Goal: Task Accomplishment & Management: Use online tool/utility

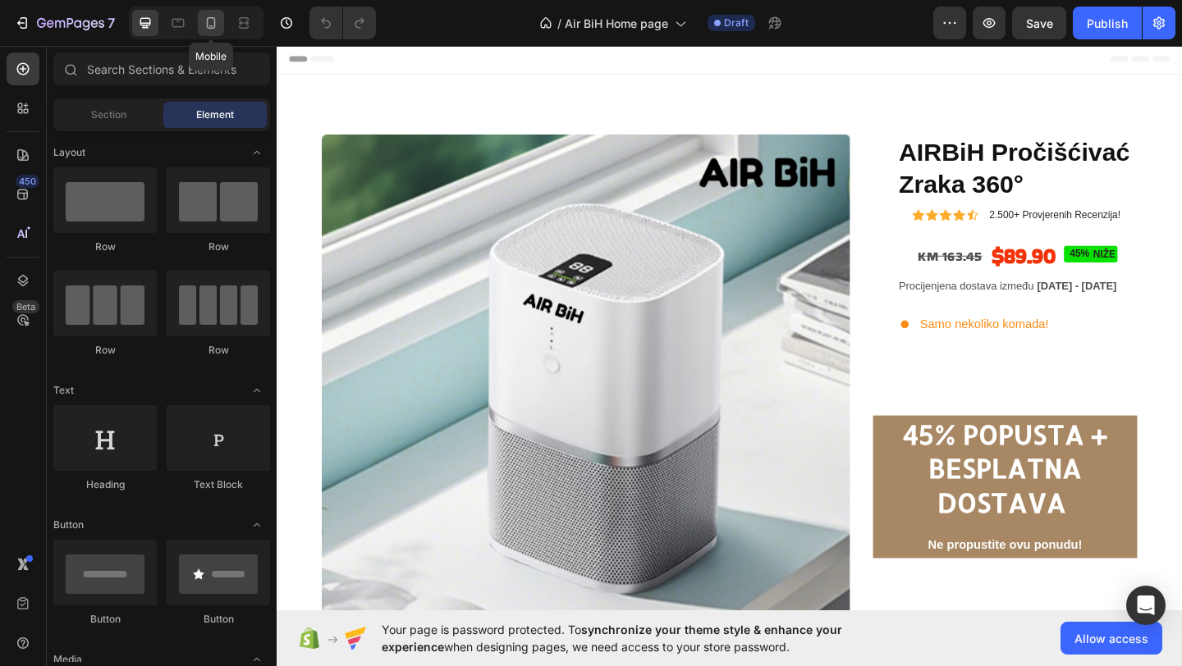
click at [213, 26] on icon at bounding box center [211, 23] width 16 height 16
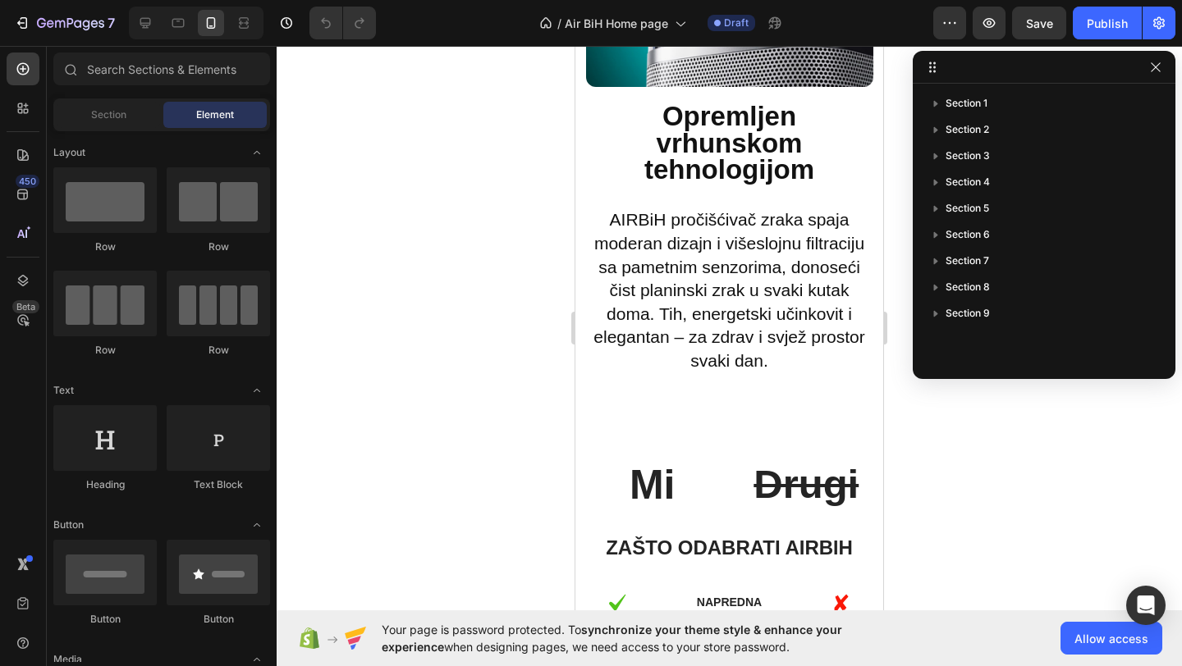
scroll to position [1623, 0]
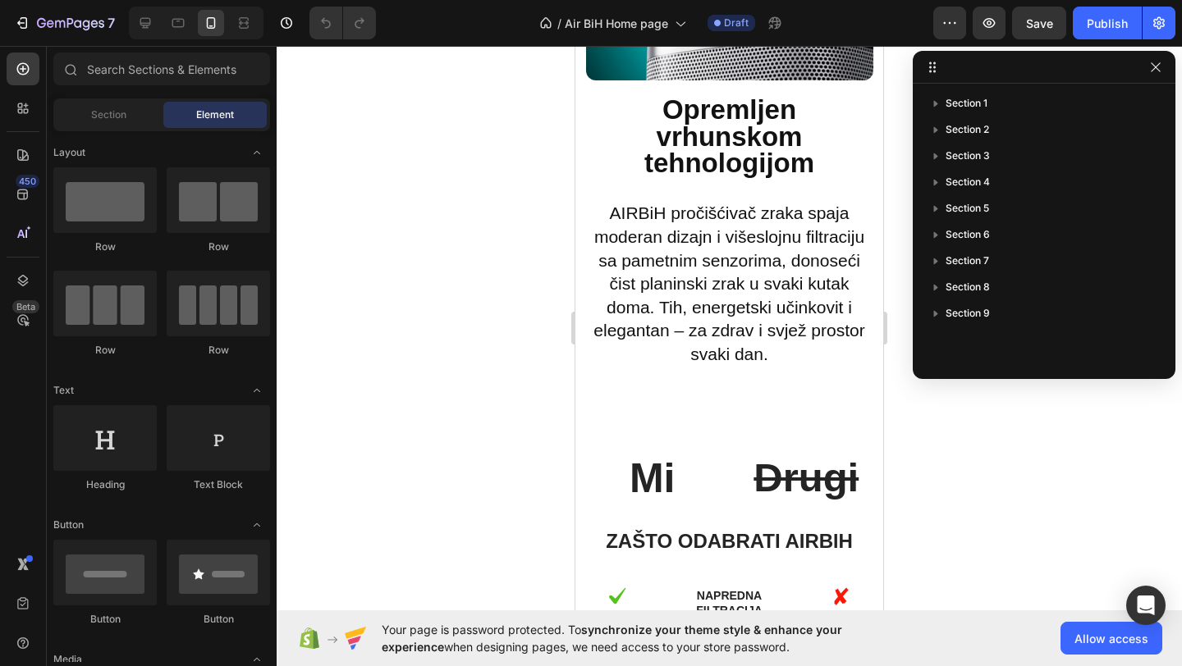
click at [450, 423] on div at bounding box center [729, 356] width 905 height 620
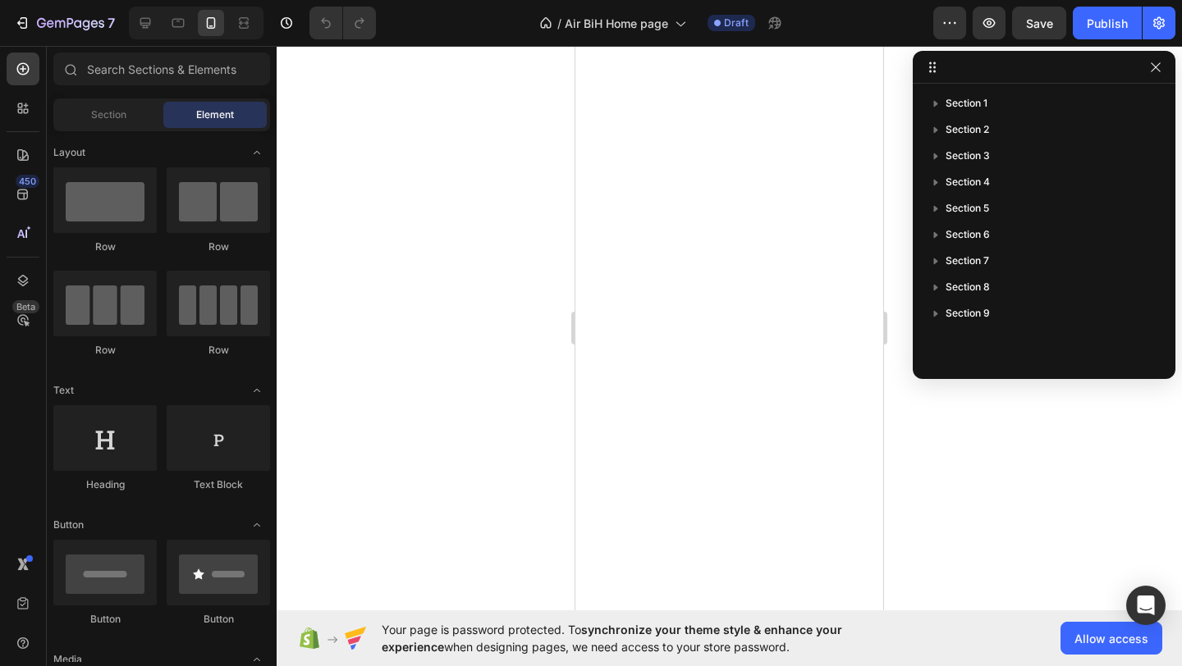
scroll to position [0, 0]
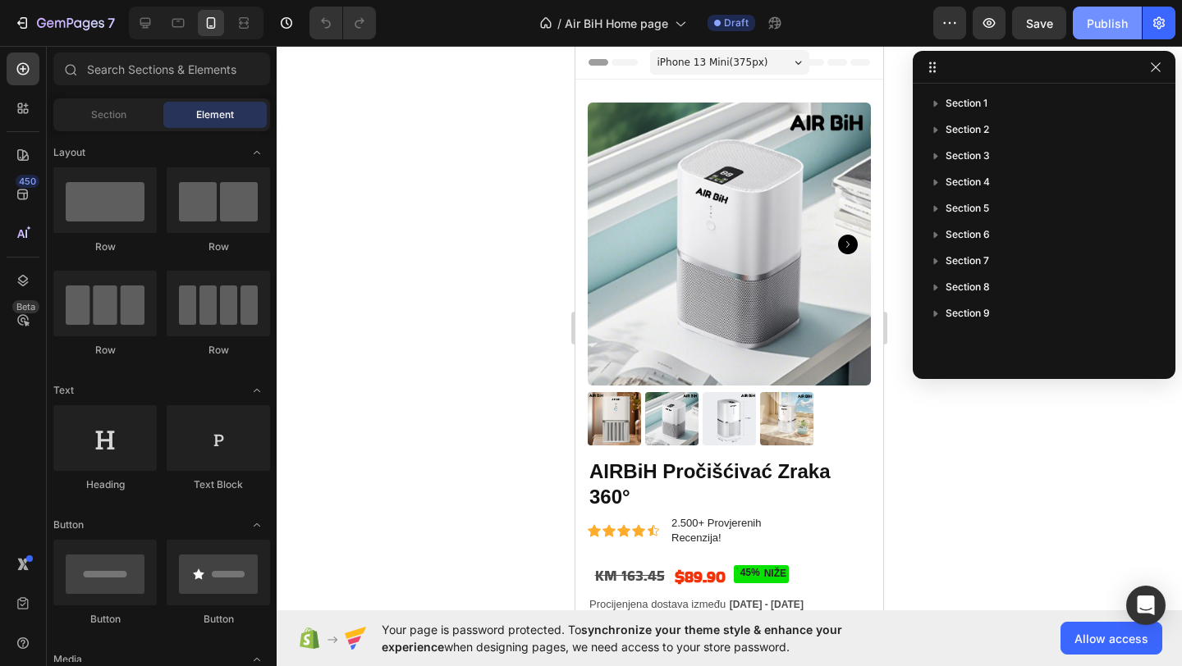
click at [1109, 37] on button "Publish" at bounding box center [1107, 23] width 69 height 33
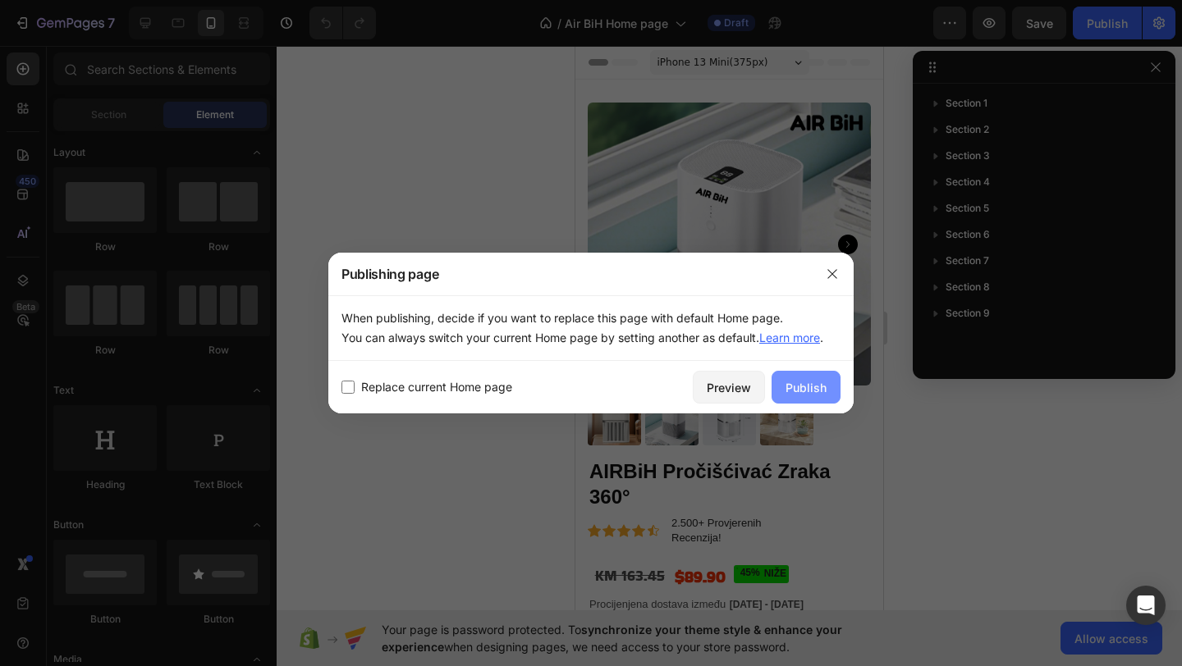
click at [816, 388] on div "Publish" at bounding box center [805, 387] width 41 height 17
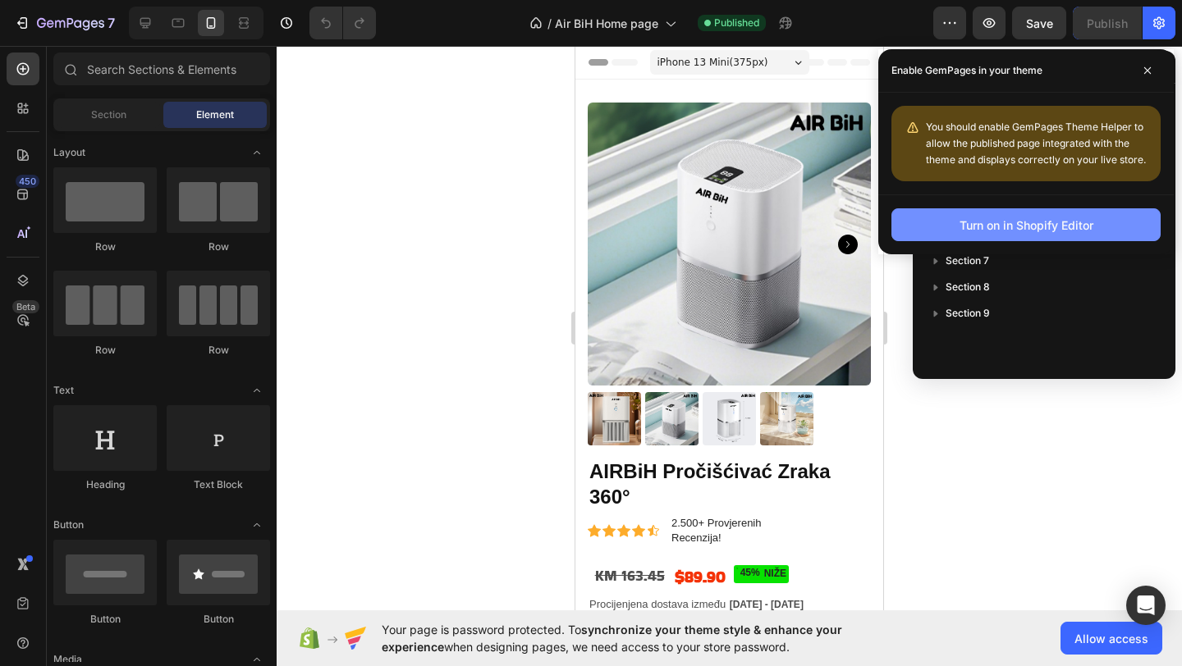
click at [1032, 235] on button "Turn on in Shopify Editor" at bounding box center [1025, 224] width 269 height 33
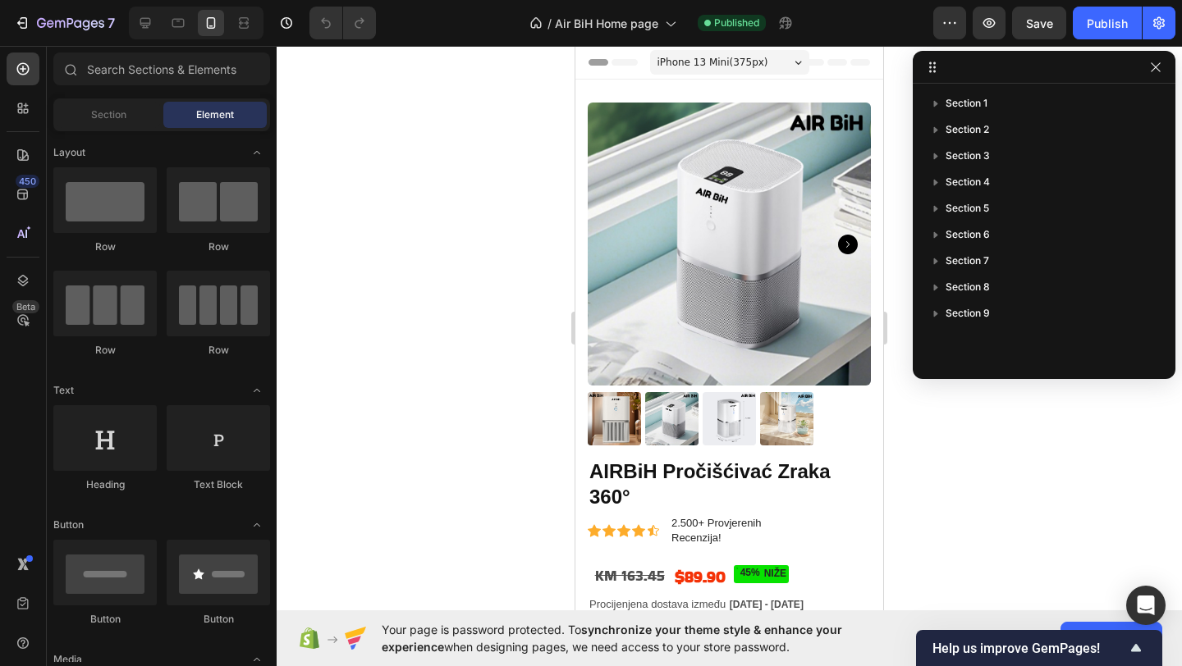
click at [443, 123] on div at bounding box center [729, 356] width 905 height 620
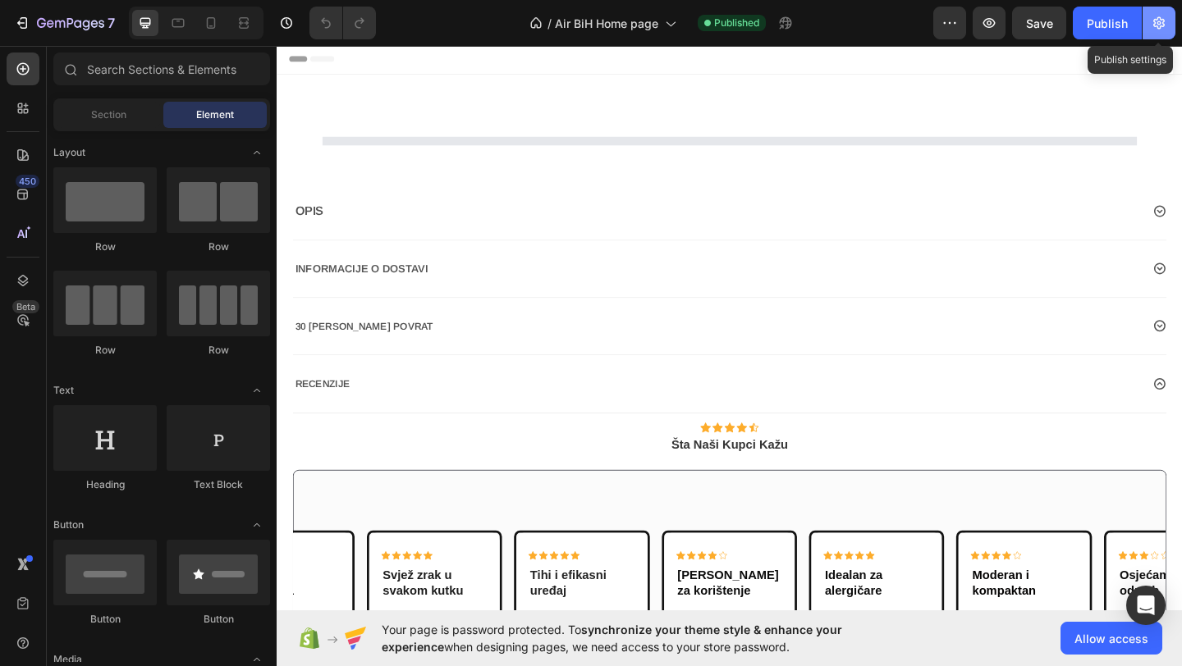
click at [1155, 33] on button "button" at bounding box center [1158, 23] width 33 height 33
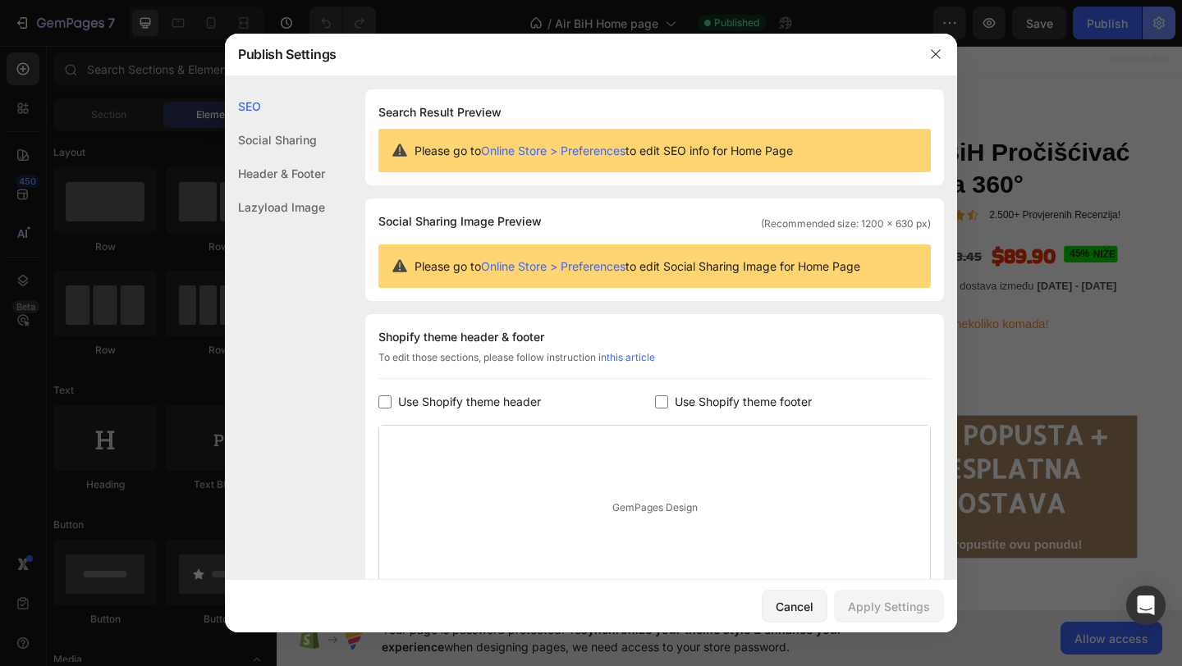
click at [1155, 33] on div at bounding box center [591, 333] width 1182 height 666
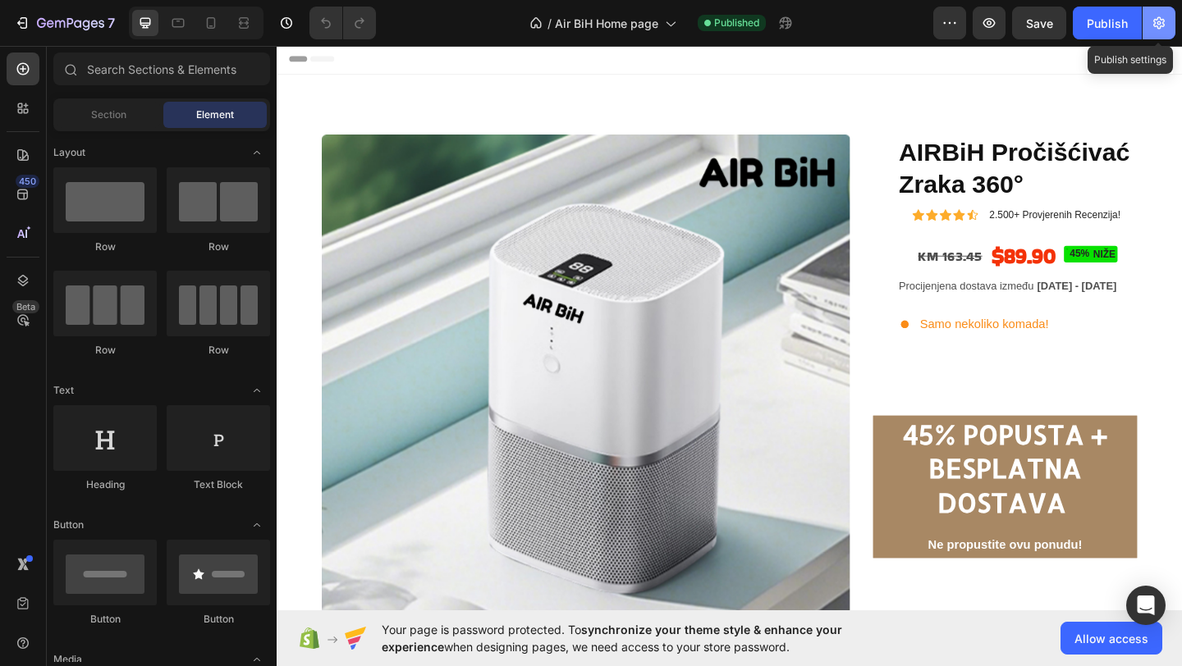
click at [1158, 25] on icon "button" at bounding box center [1158, 23] width 16 height 16
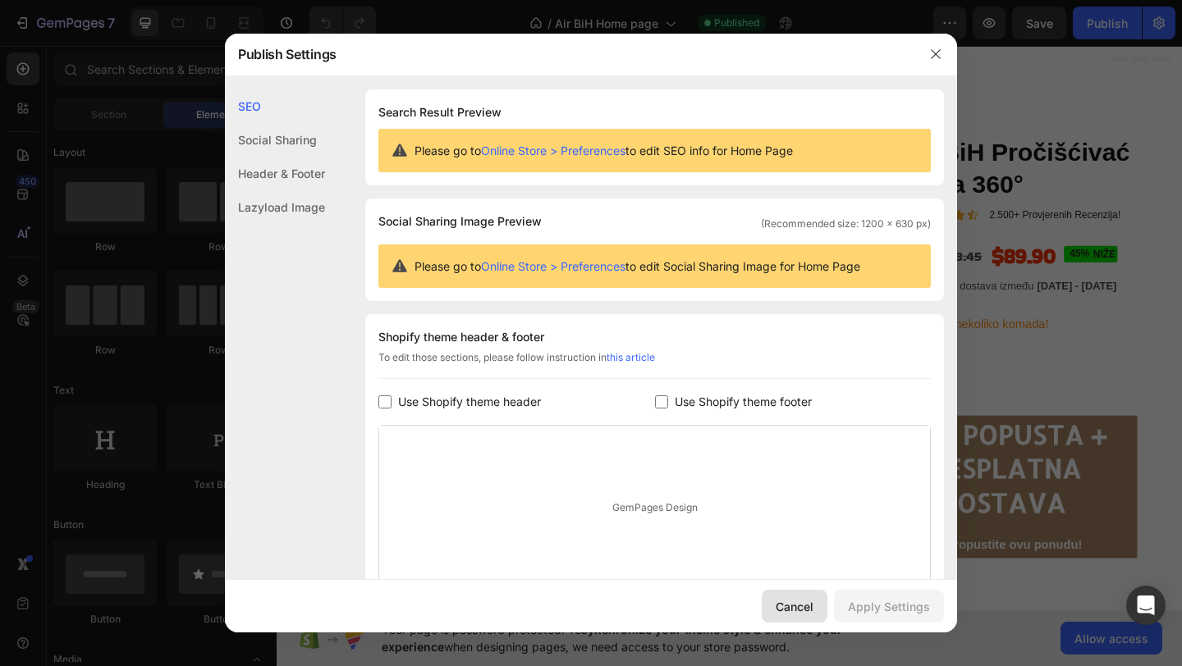
click at [789, 601] on div "Cancel" at bounding box center [794, 606] width 38 height 17
